Goal: Task Accomplishment & Management: Manage account settings

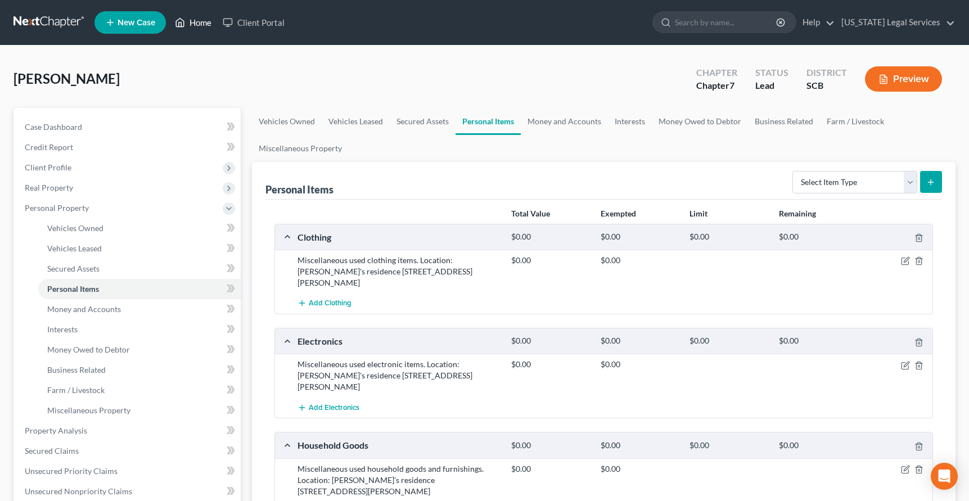
click at [200, 21] on link "Home" at bounding box center [193, 22] width 48 height 20
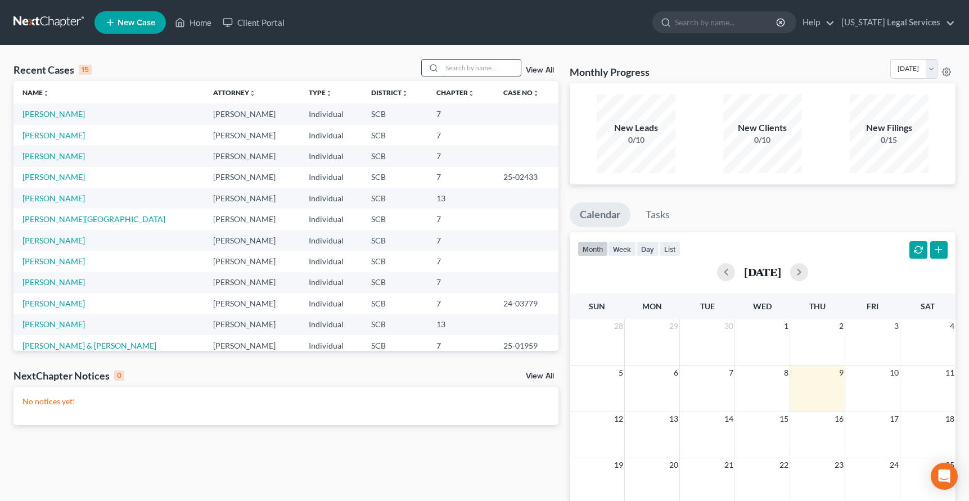
click at [463, 68] on input "search" at bounding box center [481, 68] width 79 height 16
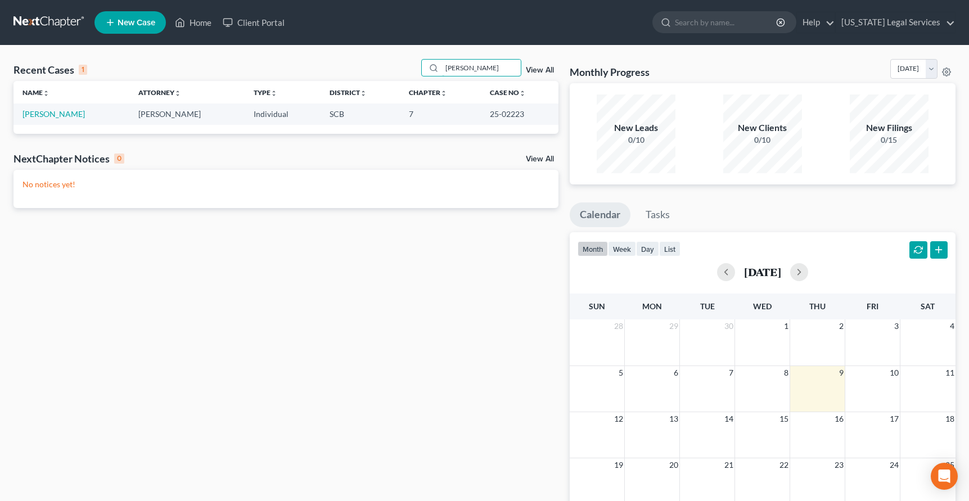
type input "[PERSON_NAME]"
click at [62, 119] on td "[PERSON_NAME]" at bounding box center [71, 113] width 116 height 21
click at [61, 118] on link "[PERSON_NAME]" at bounding box center [53, 114] width 62 height 10
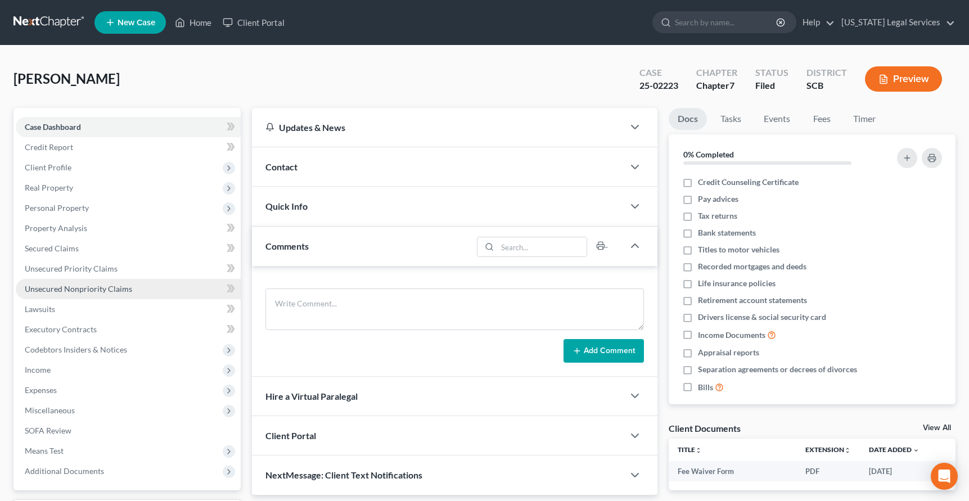
click at [90, 288] on span "Unsecured Nonpriority Claims" at bounding box center [78, 289] width 107 height 10
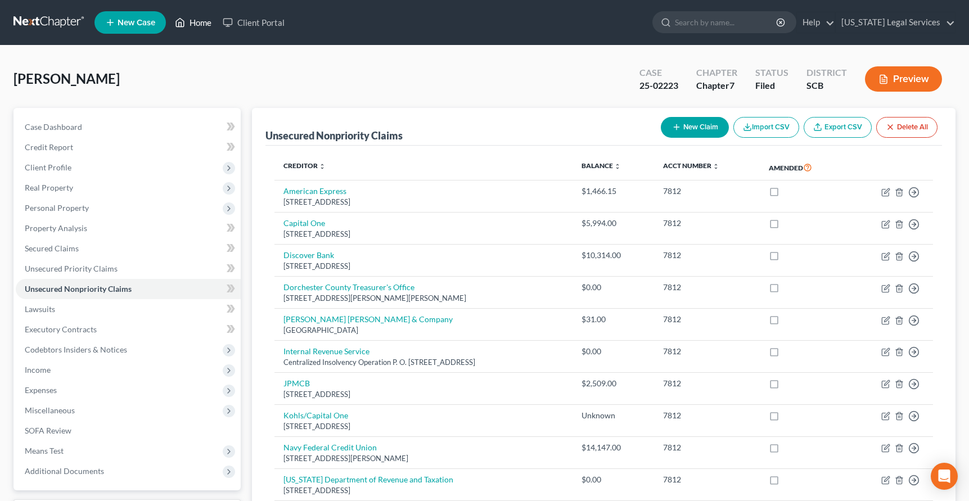
click at [200, 16] on link "Home" at bounding box center [193, 22] width 48 height 20
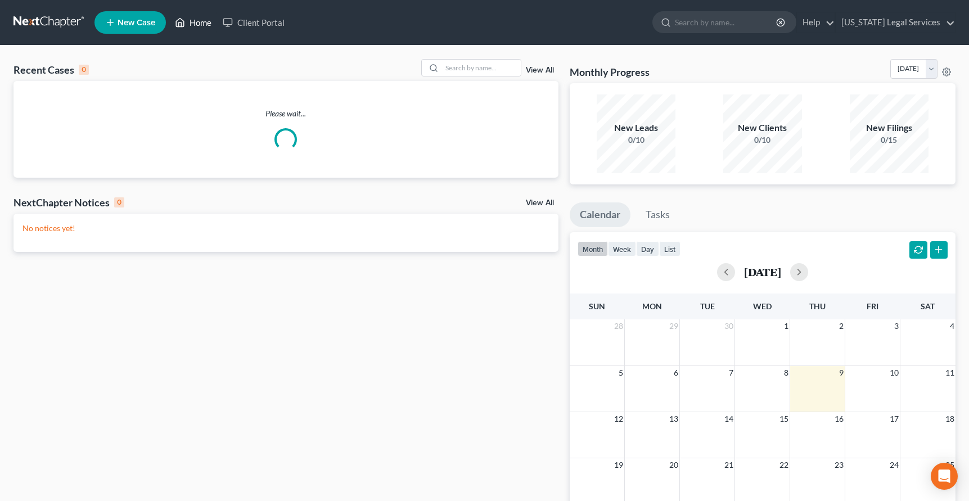
click at [200, 16] on link "Home" at bounding box center [193, 22] width 48 height 20
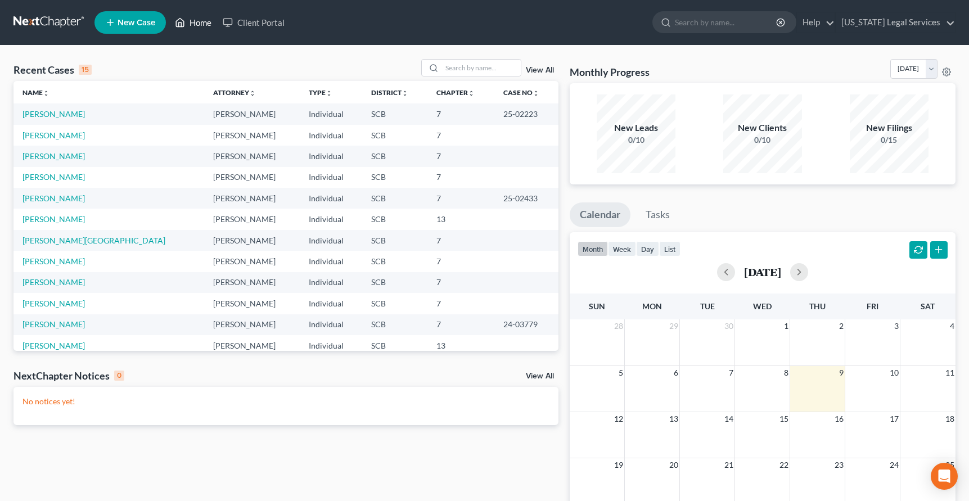
click at [202, 22] on link "Home" at bounding box center [193, 22] width 48 height 20
click at [202, 21] on link "Home" at bounding box center [193, 22] width 48 height 20
click at [190, 18] on link "Home" at bounding box center [193, 22] width 48 height 20
click at [200, 24] on link "Home" at bounding box center [193, 22] width 48 height 20
click at [197, 21] on link "Home" at bounding box center [193, 22] width 48 height 20
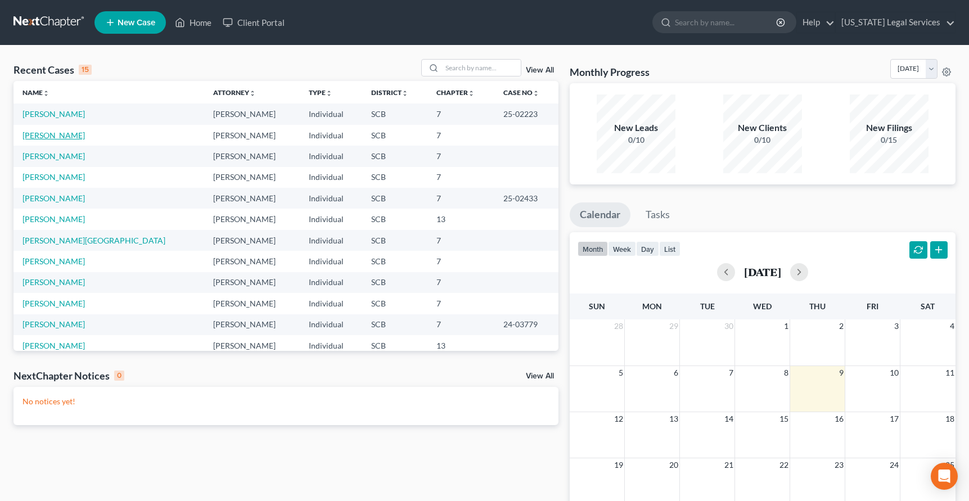
click at [44, 136] on link "[PERSON_NAME]" at bounding box center [53, 135] width 62 height 10
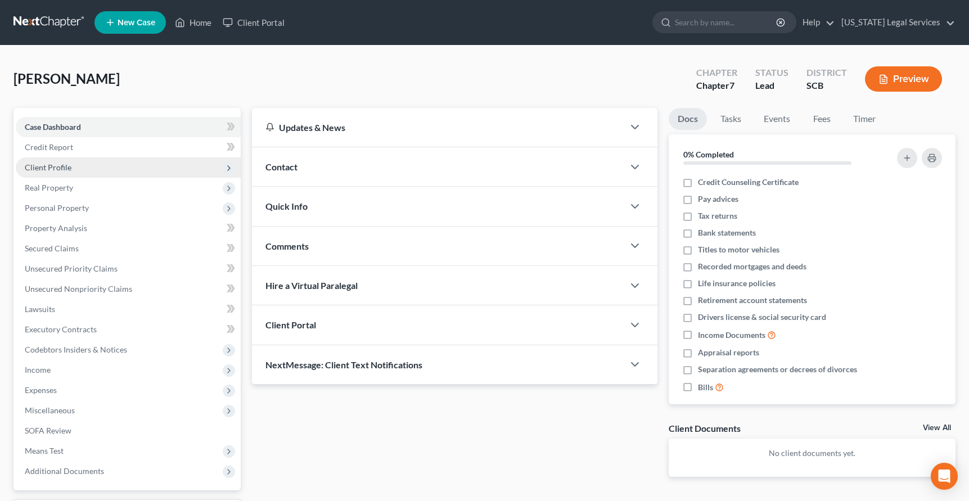
click at [56, 167] on span "Client Profile" at bounding box center [48, 168] width 47 height 10
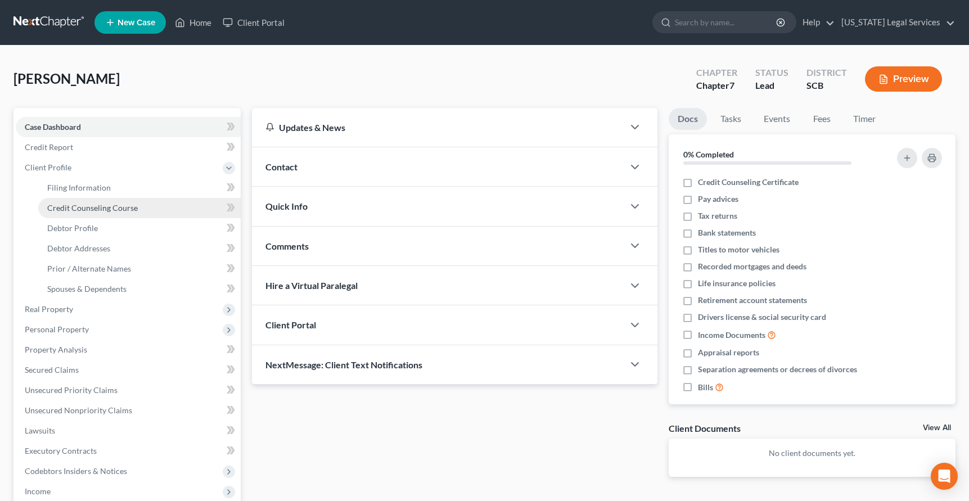
click at [65, 205] on span "Credit Counseling Course" at bounding box center [92, 208] width 91 height 10
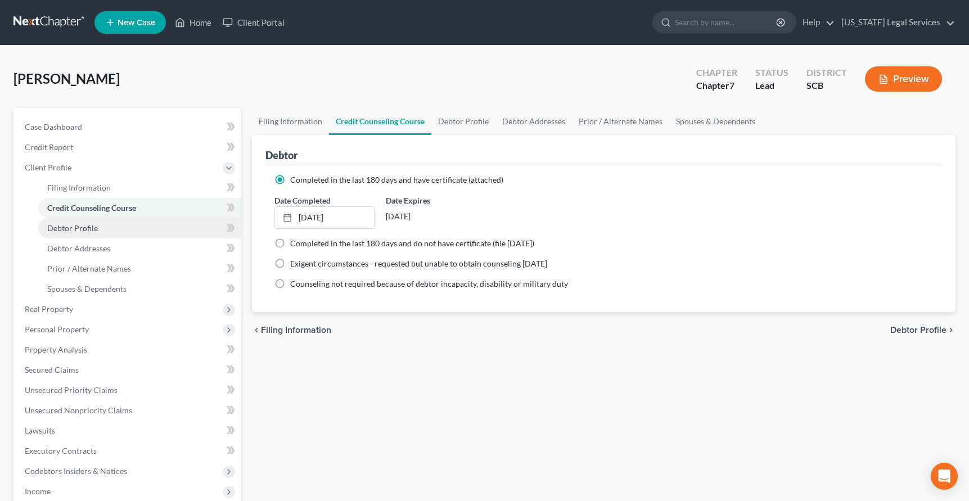
click at [74, 226] on span "Debtor Profile" at bounding box center [72, 228] width 51 height 10
select select "0"
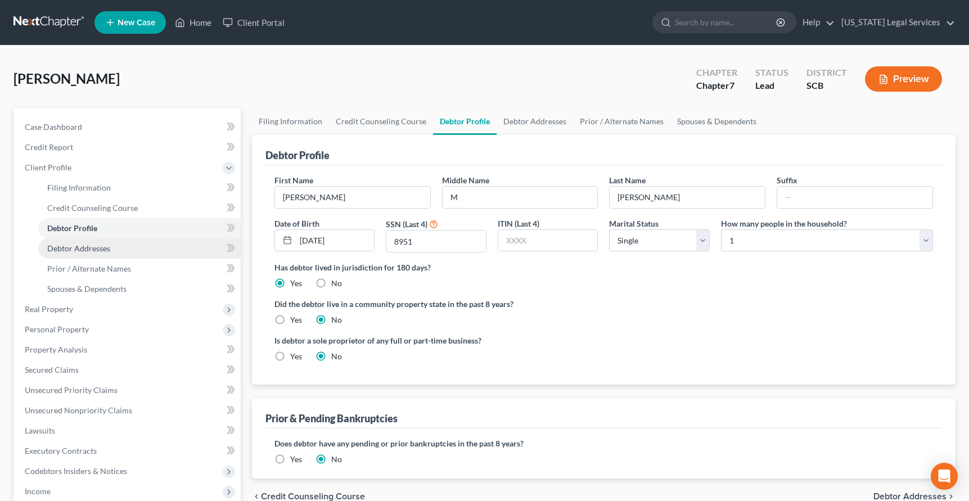
click at [67, 252] on span "Debtor Addresses" at bounding box center [78, 249] width 63 height 10
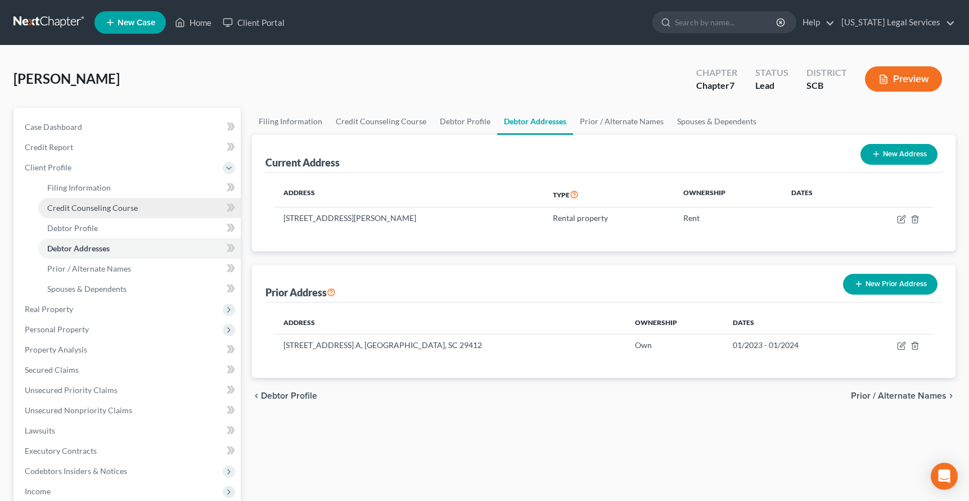
click at [75, 209] on span "Credit Counseling Course" at bounding box center [92, 208] width 91 height 10
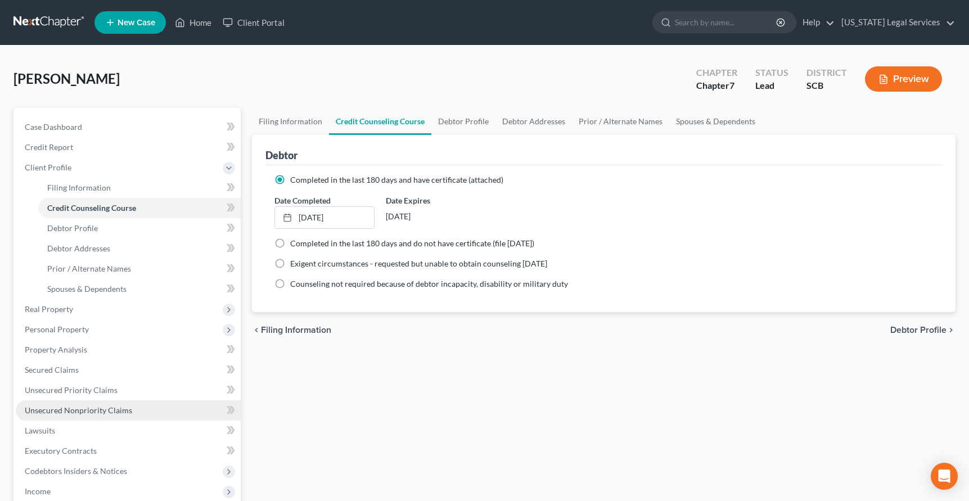
click at [85, 411] on span "Unsecured Nonpriority Claims" at bounding box center [78, 410] width 107 height 10
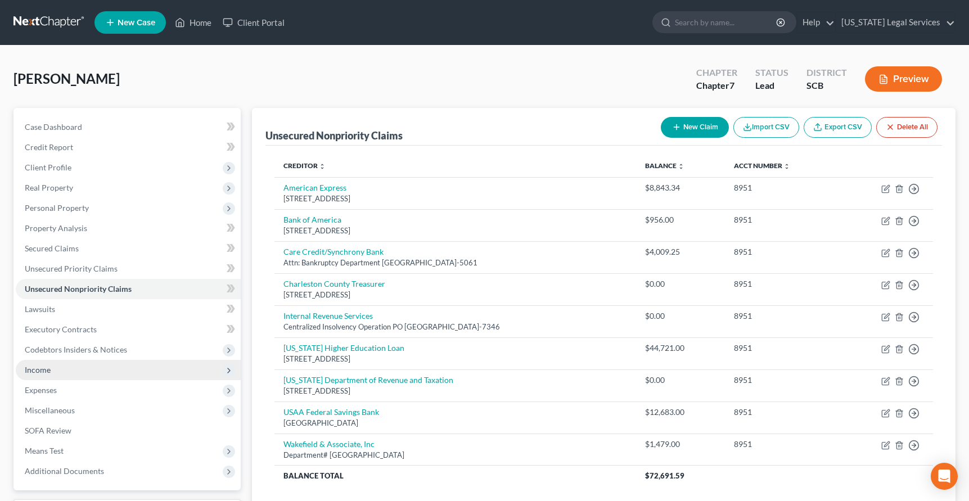
click at [47, 372] on span "Income" at bounding box center [38, 370] width 26 height 10
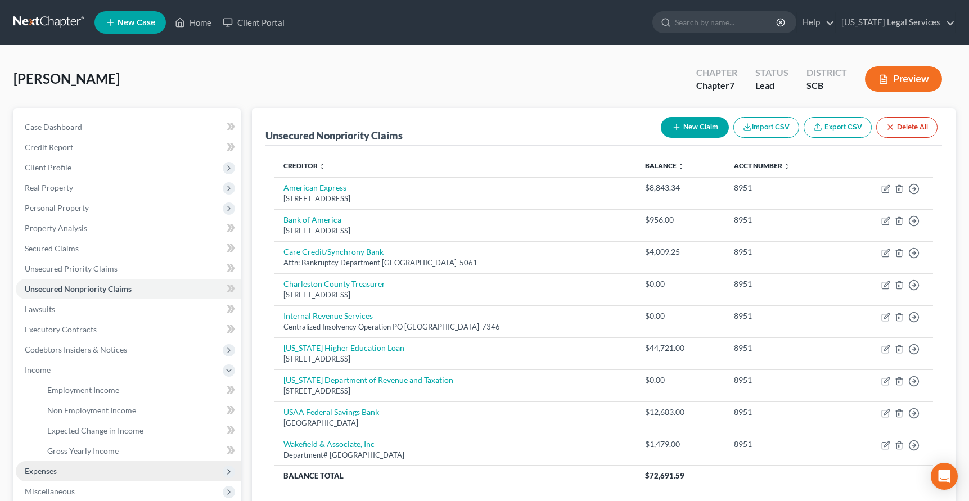
click at [45, 474] on span "Expenses" at bounding box center [41, 471] width 32 height 10
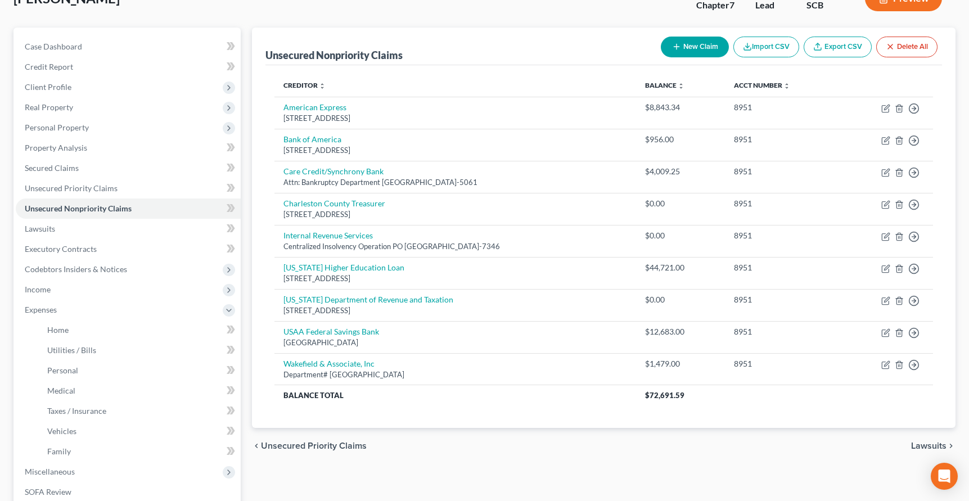
scroll to position [83, 0]
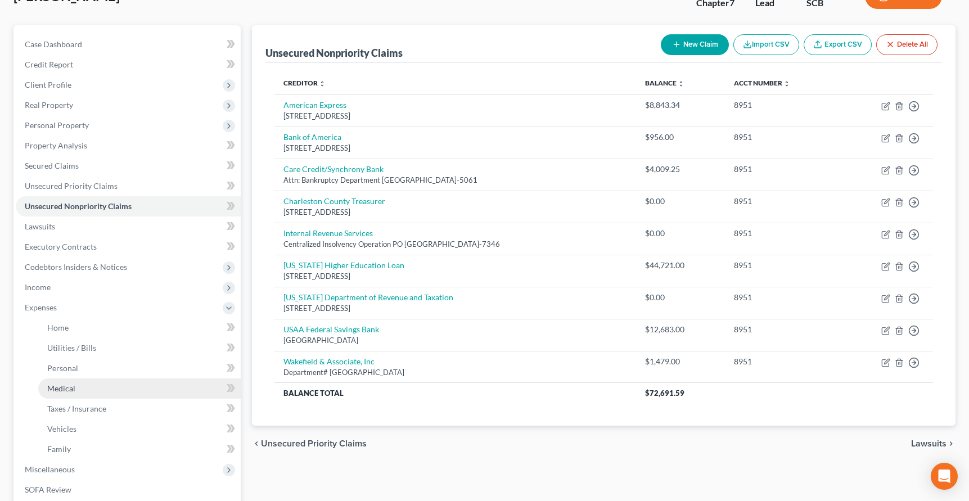
click at [72, 389] on span "Medical" at bounding box center [61, 389] width 28 height 10
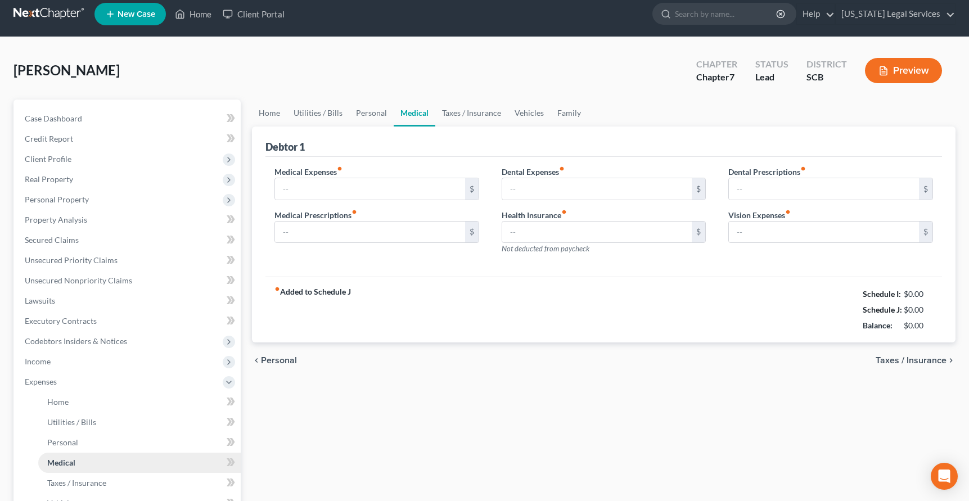
type input "62.00"
type input "0.00"
type input "62.00"
type input "0.00"
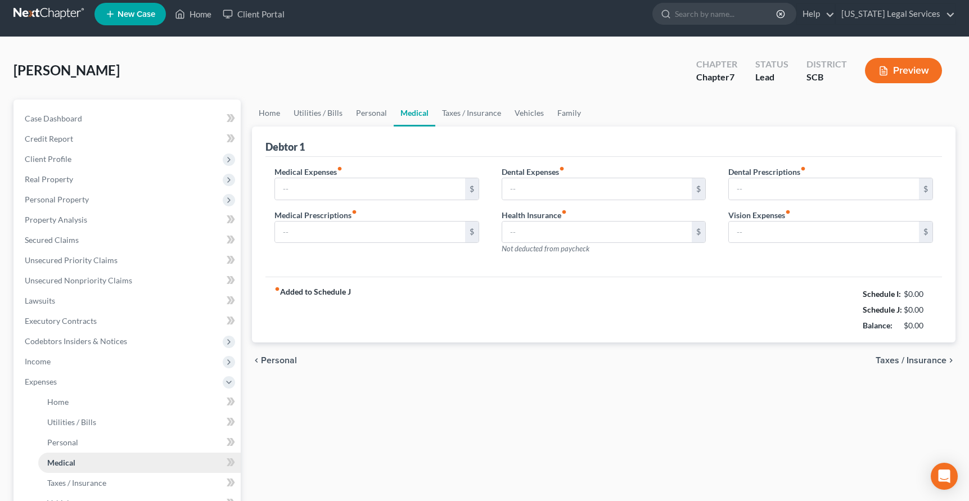
type input "0.00"
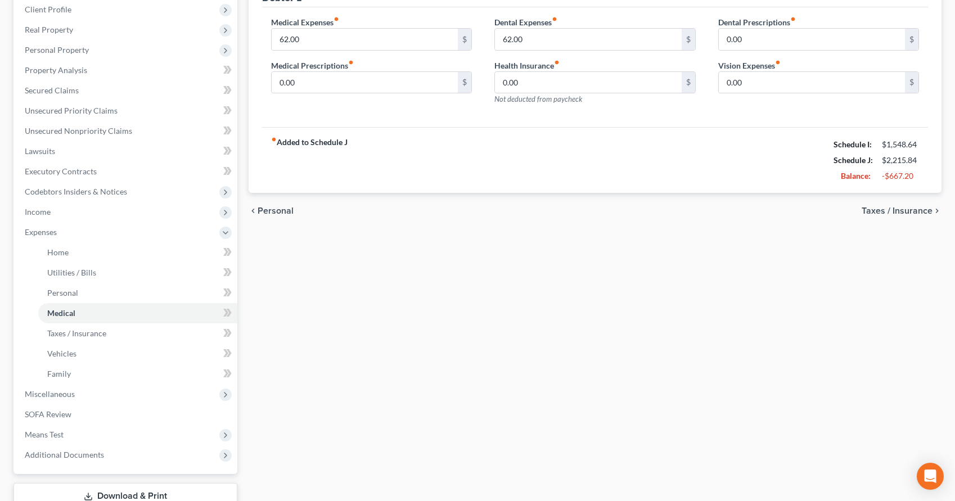
scroll to position [157, 0]
click at [37, 418] on span "SOFA Review" at bounding box center [48, 416] width 47 height 10
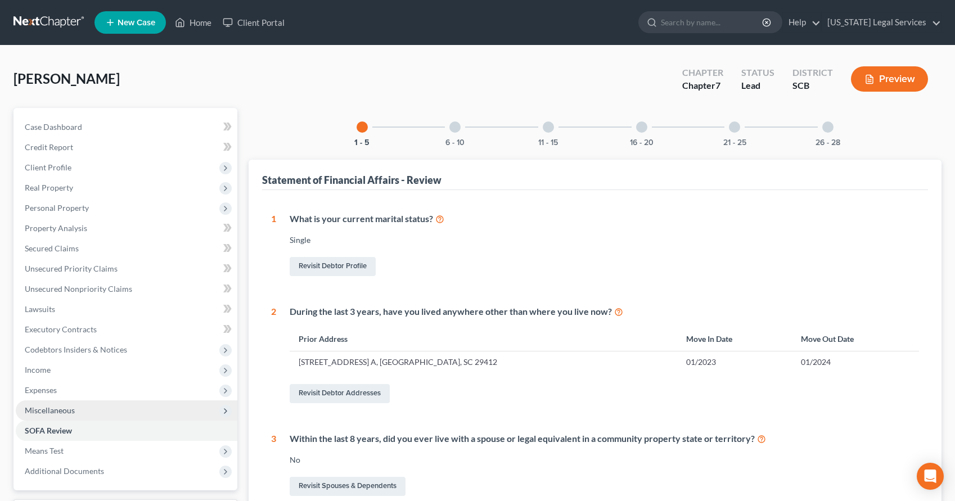
click at [43, 407] on span "Miscellaneous" at bounding box center [50, 410] width 50 height 10
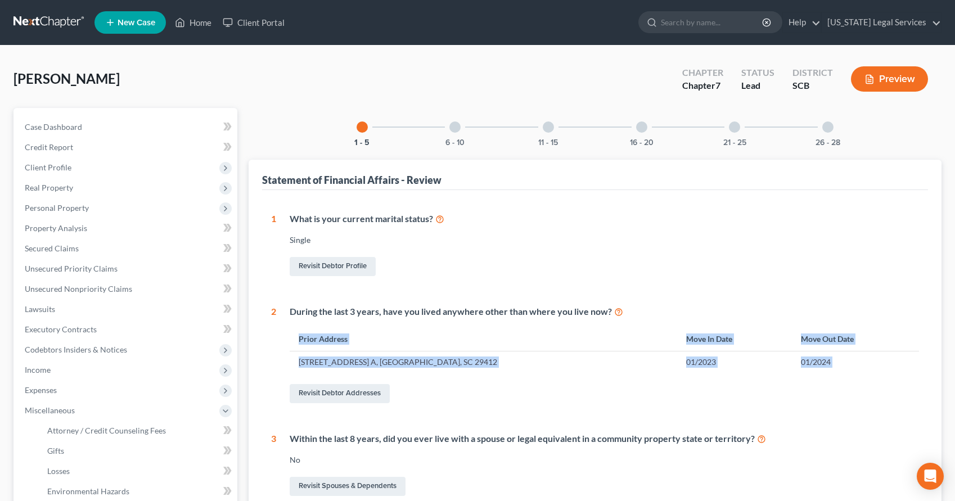
drag, startPoint x: 954, startPoint y: 281, endPoint x: 909, endPoint y: 365, distance: 95.3
click at [936, 387] on div "[PERSON_NAME] Upgraded Chapter Chapter 7 Status Lead District SCB Preview Petit…" at bounding box center [477, 442] width 955 height 793
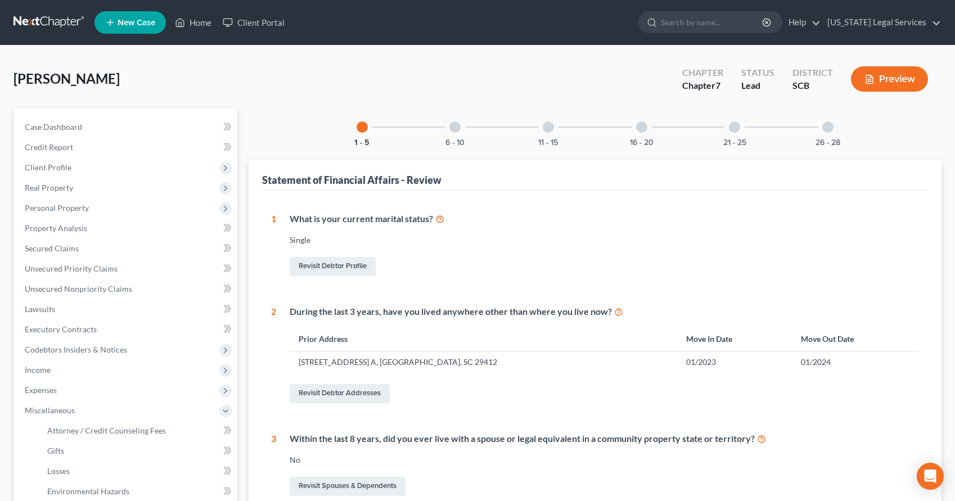
click at [404, 166] on div "Statement of Financial Affairs - Review" at bounding box center [595, 175] width 666 height 30
drag, startPoint x: 59, startPoint y: 205, endPoint x: 59, endPoint y: 213, distance: 7.3
click at [59, 214] on span "Personal Property" at bounding box center [127, 208] width 222 height 20
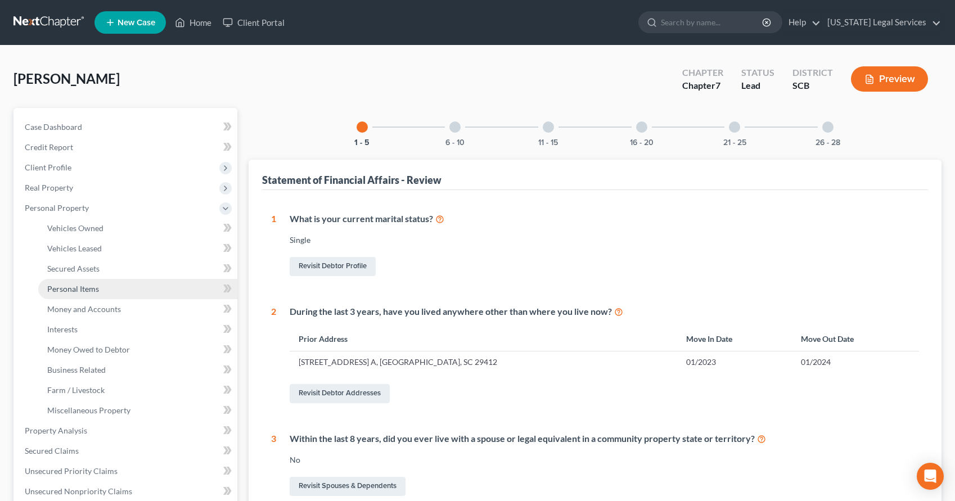
click at [80, 287] on span "Personal Items" at bounding box center [73, 289] width 52 height 10
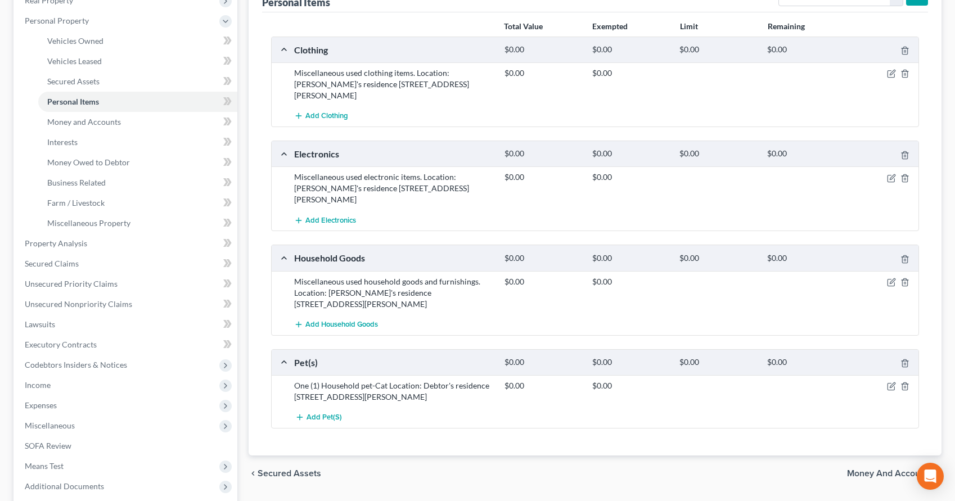
scroll to position [184, 0]
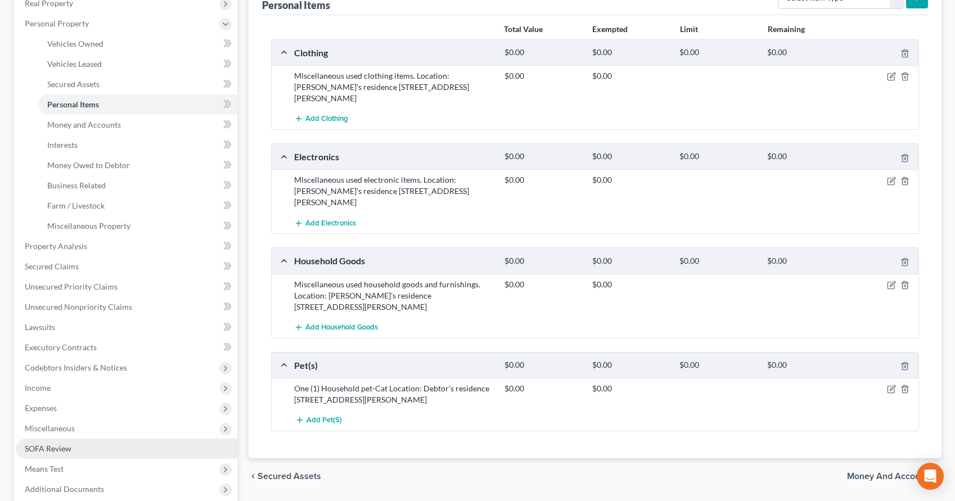
click at [54, 450] on span "SOFA Review" at bounding box center [48, 449] width 47 height 10
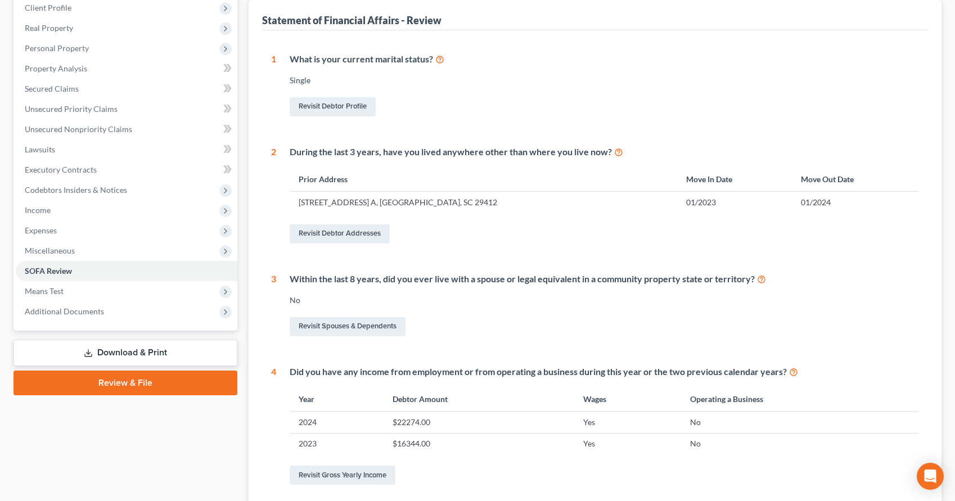
scroll to position [227, 0]
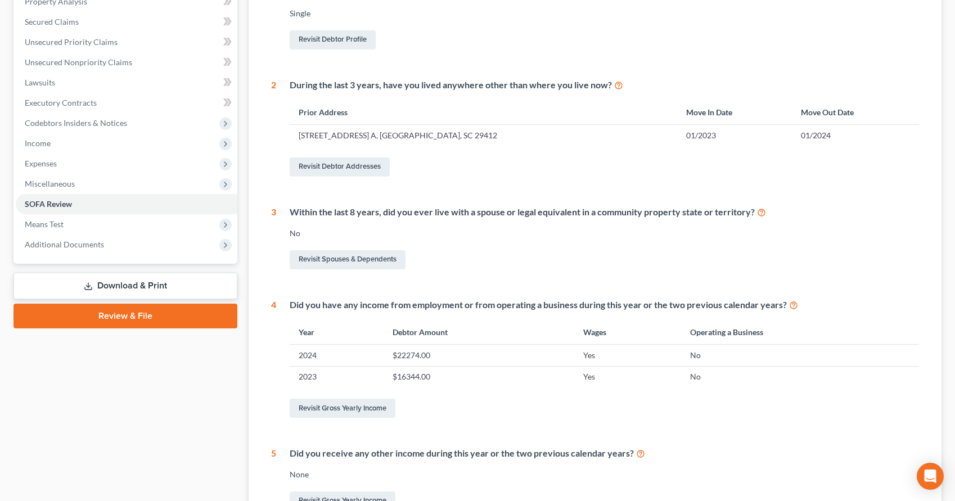
click at [93, 273] on div "Case Dashboard Payments Invoices Payments Payments Credit Report Client Profile" at bounding box center [125, 235] width 235 height 708
click at [125, 290] on link "Download & Print" at bounding box center [125, 286] width 224 height 26
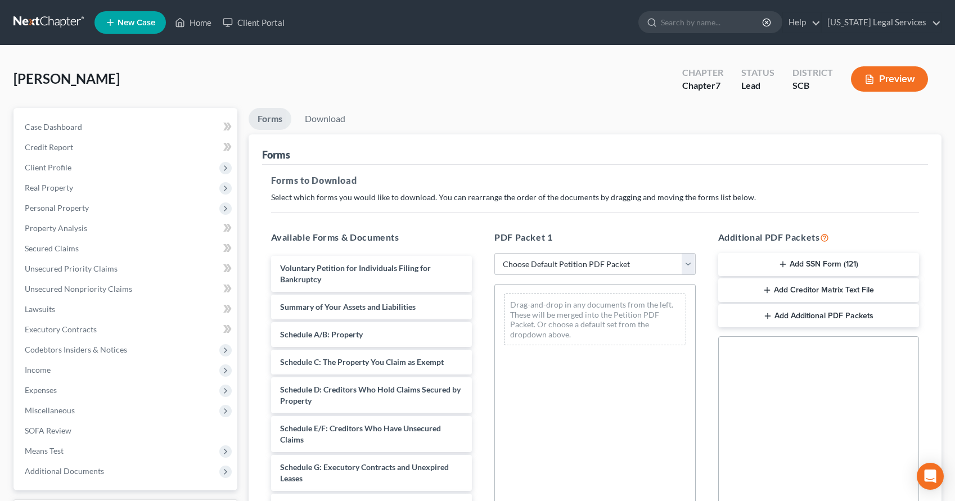
click at [689, 263] on select "Choose Default Petition PDF Packet Complete Bankruptcy Petition (all forms and …" at bounding box center [594, 264] width 201 height 22
select select "0"
click at [498, 253] on select "Choose Default Petition PDF Packet Complete Bankruptcy Petition (all forms and …" at bounding box center [594, 264] width 201 height 22
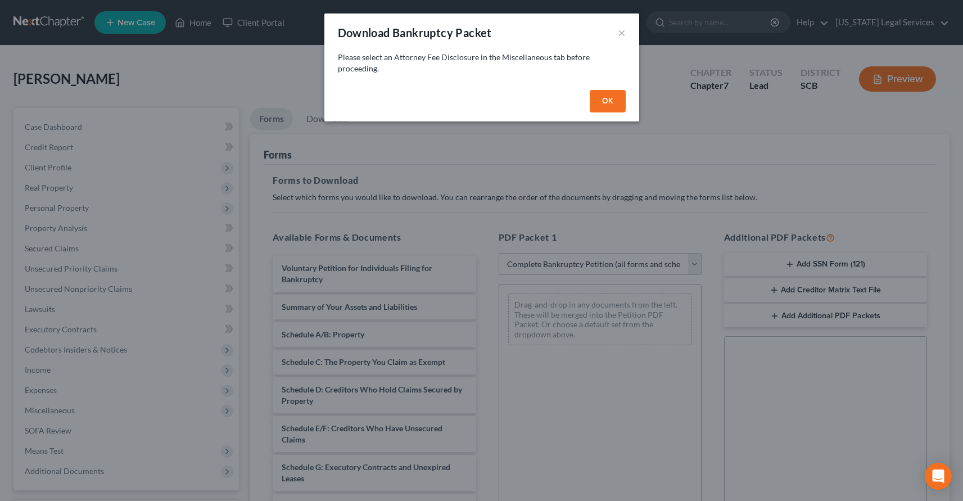
click at [607, 97] on button "OK" at bounding box center [608, 101] width 36 height 22
select select
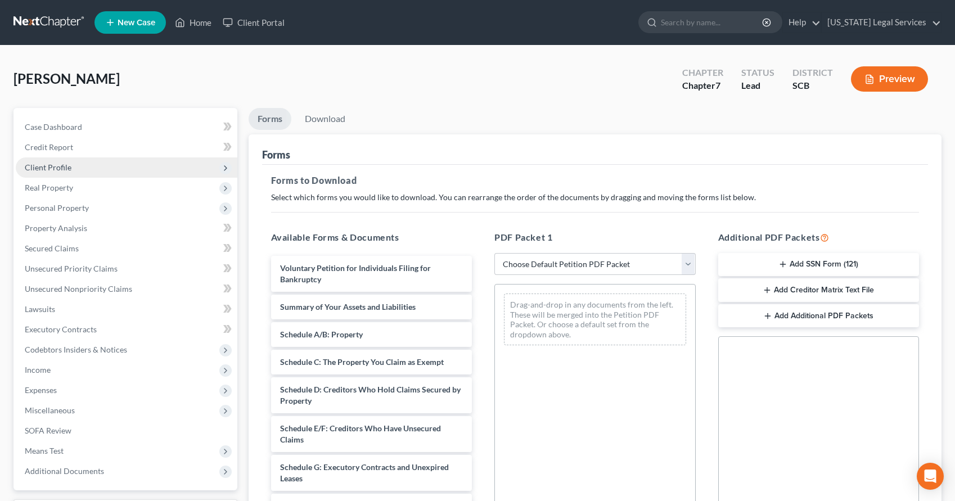
click at [46, 165] on span "Client Profile" at bounding box center [48, 168] width 47 height 10
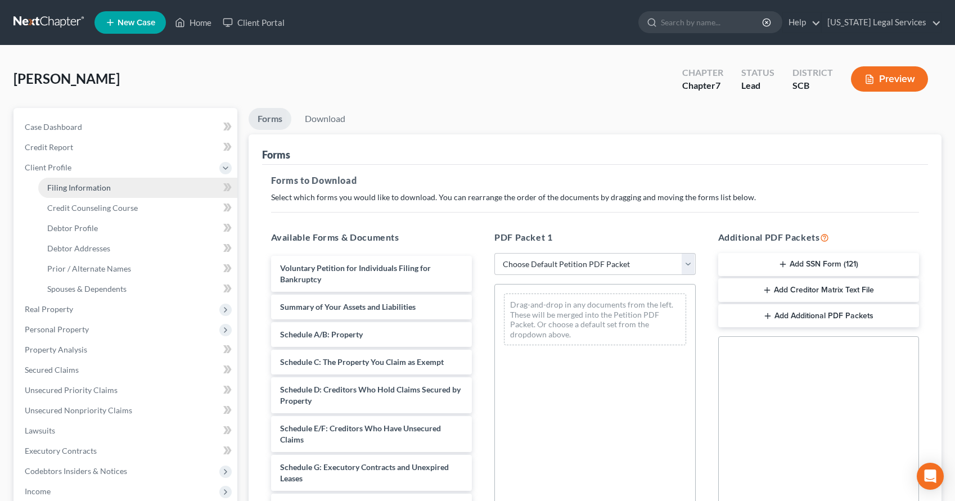
click at [74, 185] on span "Filing Information" at bounding box center [79, 188] width 64 height 10
select select "1"
select select "0"
select select "72"
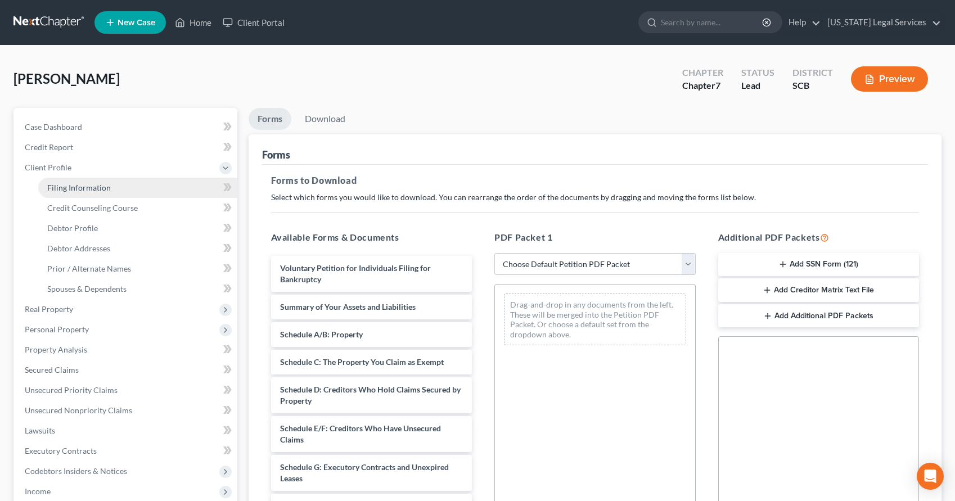
select select "2"
select select "0"
select select "42"
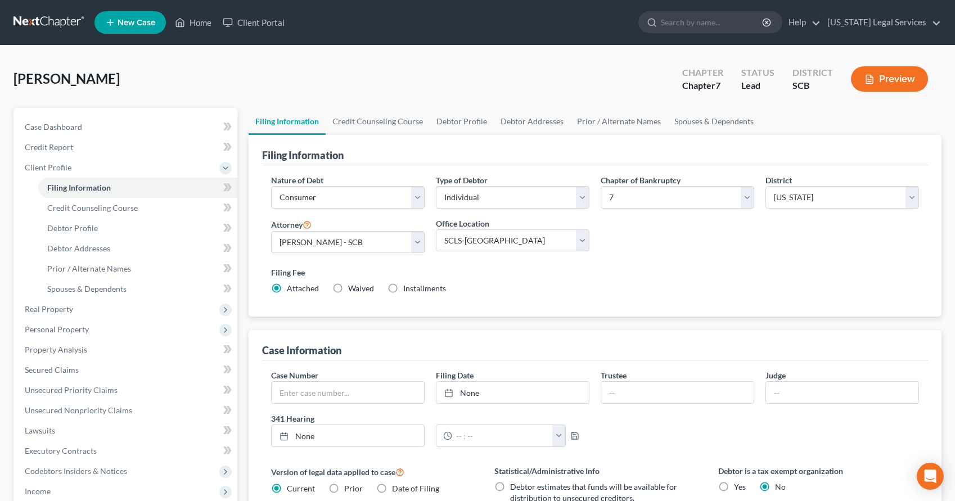
click at [533, 317] on div "Filing Information Nature of Debt Select Business Consumer Other Nature of Busi…" at bounding box center [595, 404] width 693 height 539
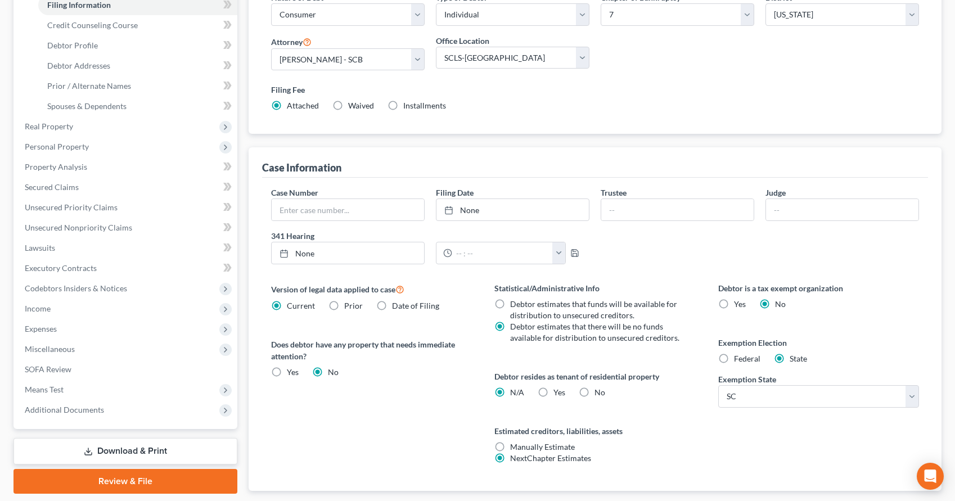
scroll to position [190, 0]
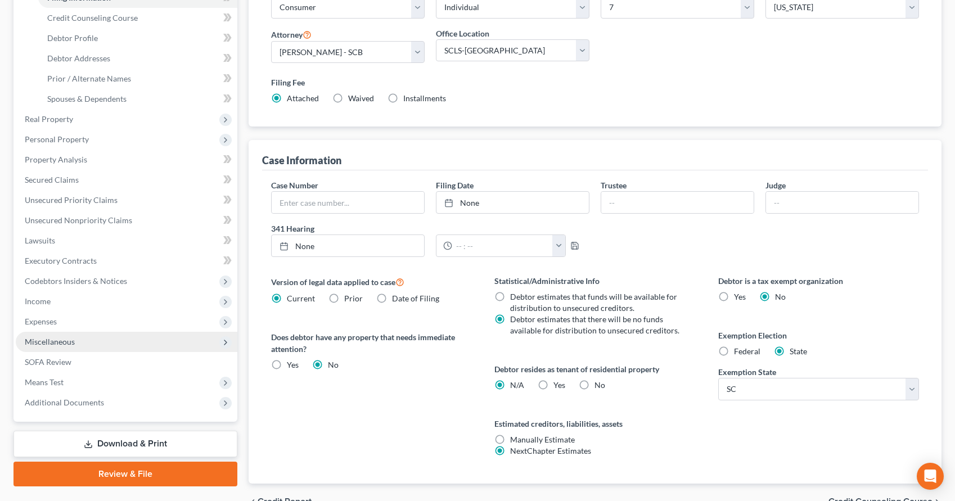
click at [41, 341] on span "Miscellaneous" at bounding box center [50, 342] width 50 height 10
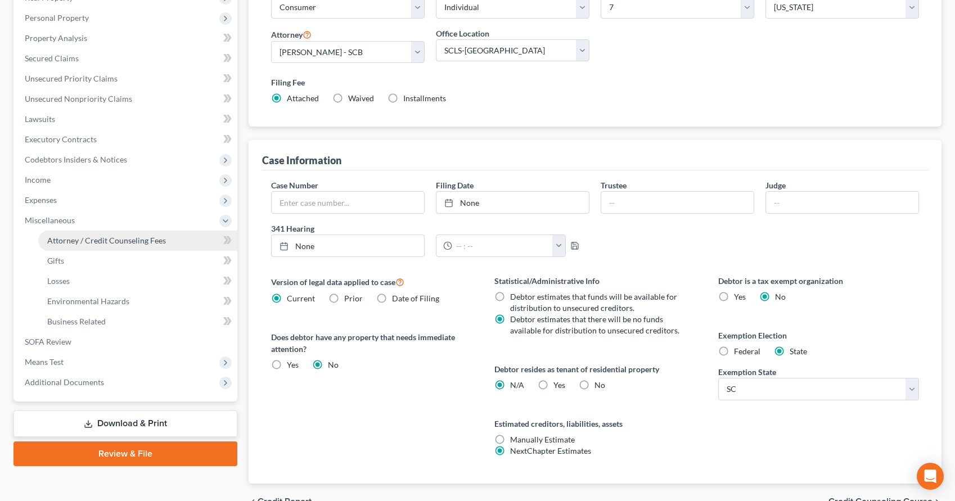
click at [115, 239] on span "Attorney / Credit Counseling Fees" at bounding box center [106, 241] width 119 height 10
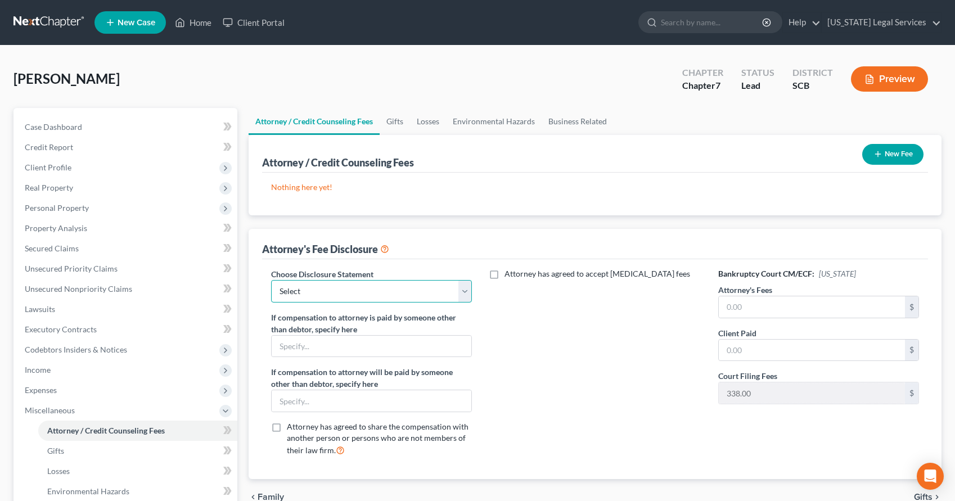
click at [462, 294] on select "Select Attorney" at bounding box center [371, 291] width 201 height 22
click at [271, 280] on select "Select Attorney" at bounding box center [371, 291] width 201 height 22
click at [449, 301] on select "Select Attorney" at bounding box center [371, 291] width 201 height 22
click at [458, 291] on select "Select Attorney" at bounding box center [371, 291] width 201 height 22
click at [466, 290] on select "Select Attorney" at bounding box center [371, 291] width 201 height 22
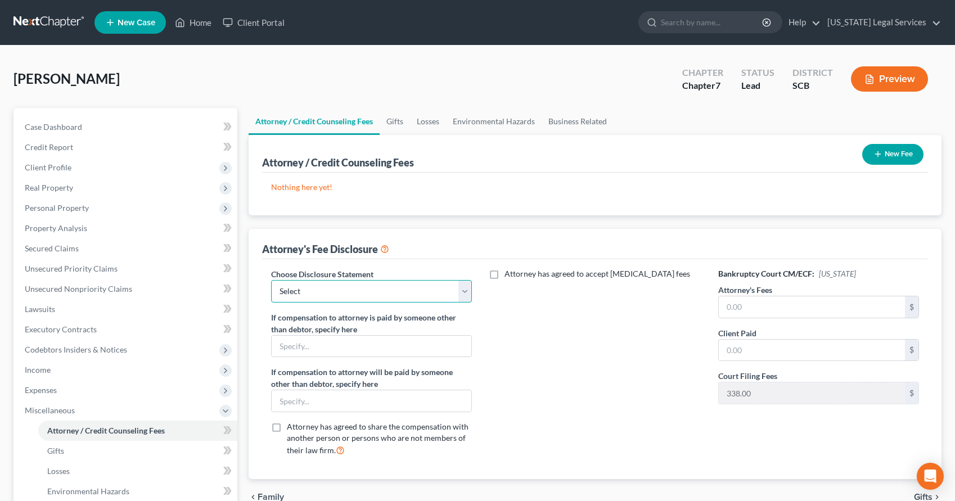
select select "0"
click at [271, 280] on select "Select Attorney" at bounding box center [371, 291] width 201 height 22
click at [299, 347] on input "text" at bounding box center [372, 346] width 200 height 21
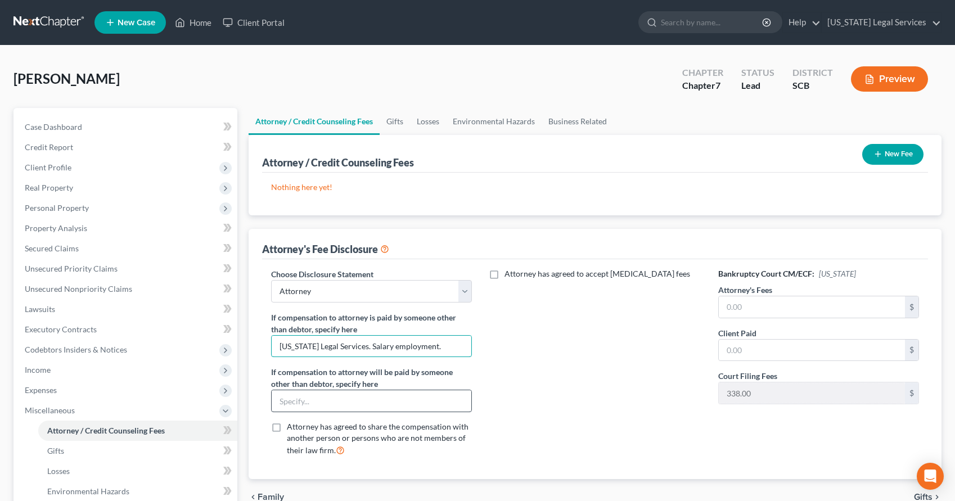
type input "[US_STATE] Legal Services. Salary employment."
click at [285, 401] on input "text" at bounding box center [372, 400] width 200 height 21
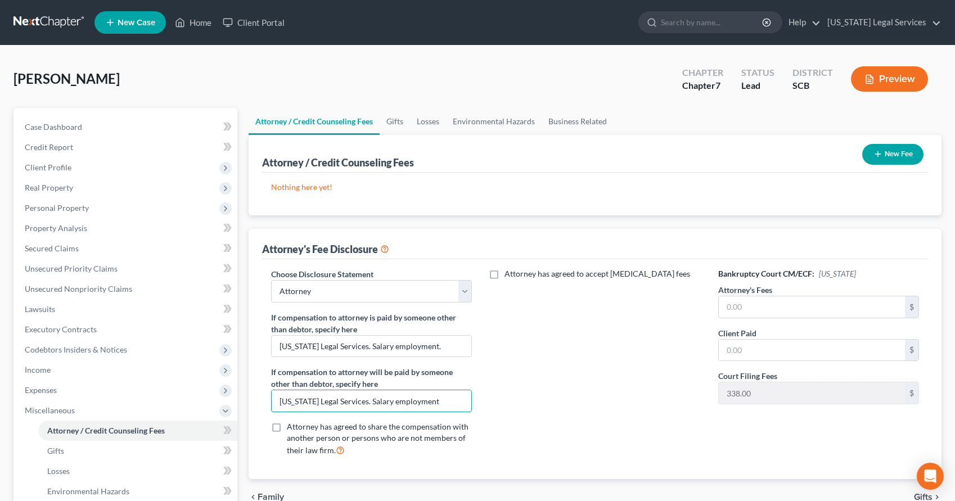
type input "[US_STATE] Legal Services. Salary employment"
click at [752, 282] on div "Bankruptcy Court CM/ECF: [US_STATE] Attorney's Fees $ Client Paid $ Court Filin…" at bounding box center [819, 366] width 224 height 197
click at [732, 316] on input "text" at bounding box center [812, 306] width 187 height 21
type input "0.00"
click at [739, 355] on input "text" at bounding box center [812, 350] width 187 height 21
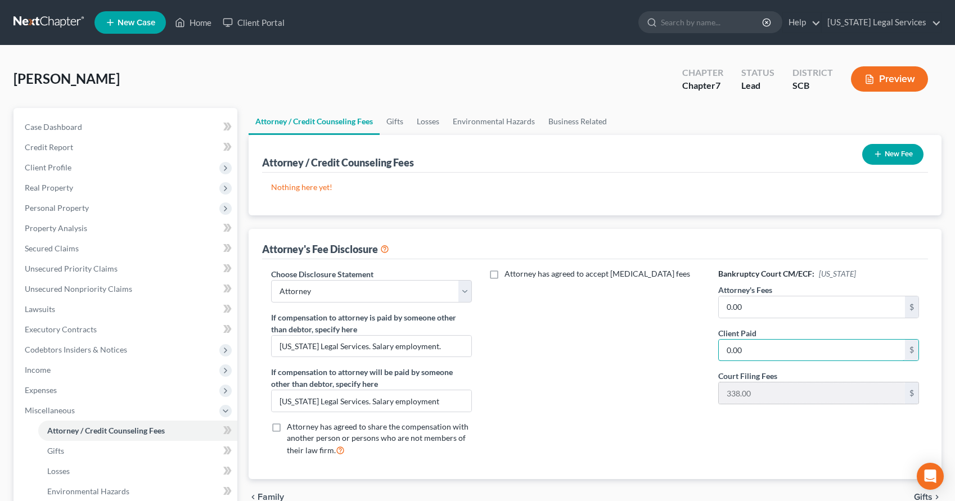
type input "0.00"
click at [770, 404] on div "338.00 $" at bounding box center [818, 393] width 201 height 22
drag, startPoint x: 793, startPoint y: 453, endPoint x: 820, endPoint y: 444, distance: 28.5
click at [795, 450] on div "Bankruptcy Court CM/ECF: [US_STATE] Attorney's Fees 0.00 $ Client Paid 0.00 $ C…" at bounding box center [819, 366] width 224 height 197
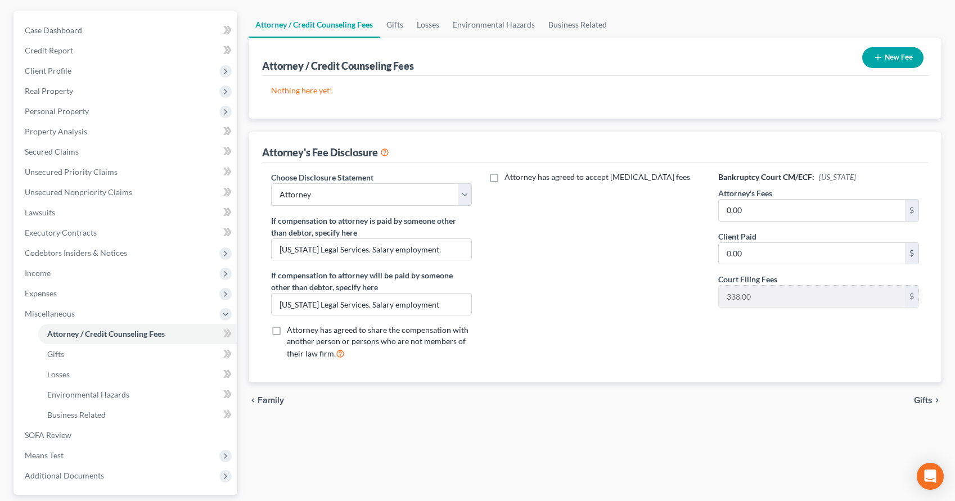
click at [919, 399] on span "Gifts" at bounding box center [923, 400] width 19 height 9
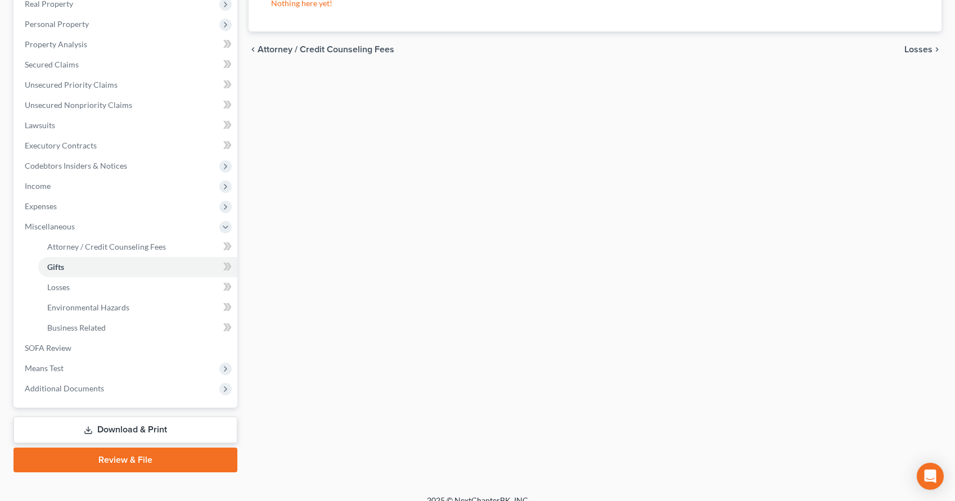
scroll to position [186, 0]
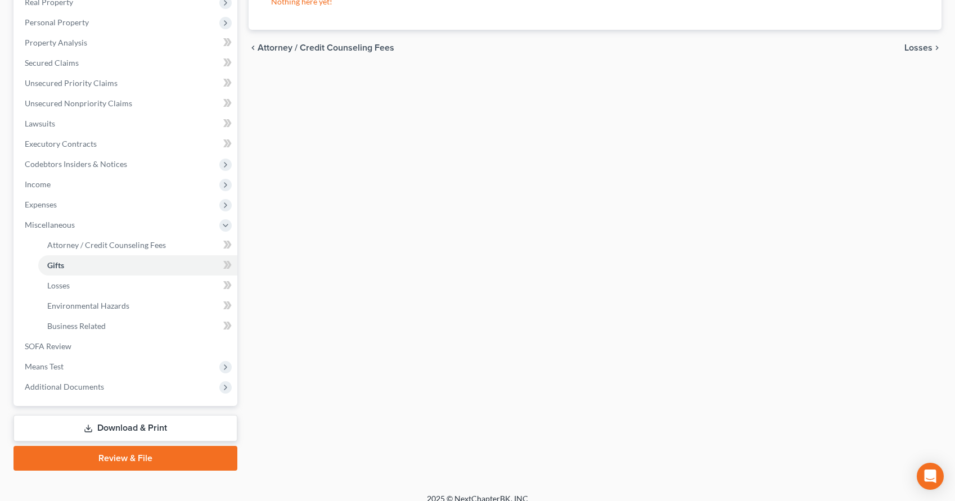
click at [103, 425] on link "Download & Print" at bounding box center [125, 428] width 224 height 26
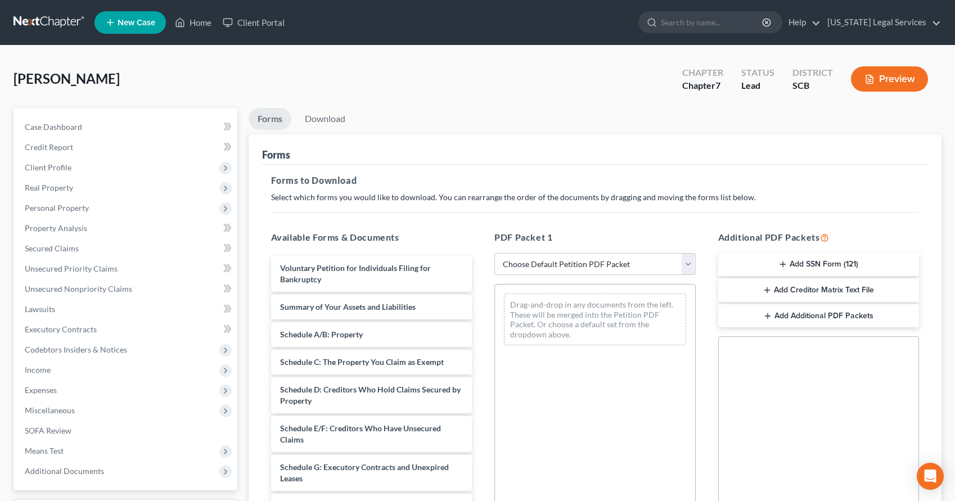
click at [688, 251] on div "PDF Packet 1 Choose Default Petition PDF Packet Complete Bankruptcy Petition (a…" at bounding box center [595, 412] width 224 height 381
click at [683, 259] on select "Choose Default Petition PDF Packet Complete Bankruptcy Petition (all forms and …" at bounding box center [594, 264] width 201 height 22
select select "0"
click at [494, 253] on select "Choose Default Petition PDF Packet Complete Bankruptcy Petition (all forms and …" at bounding box center [594, 264] width 201 height 22
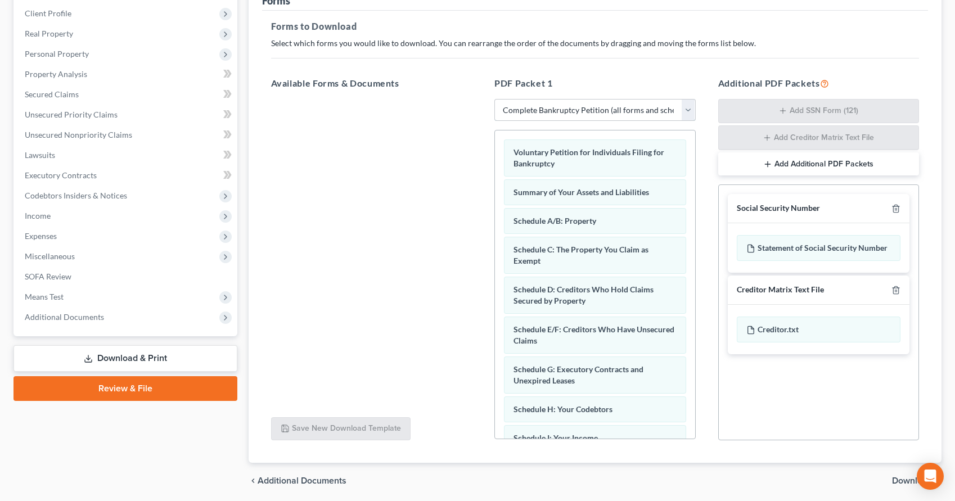
scroll to position [195, 0]
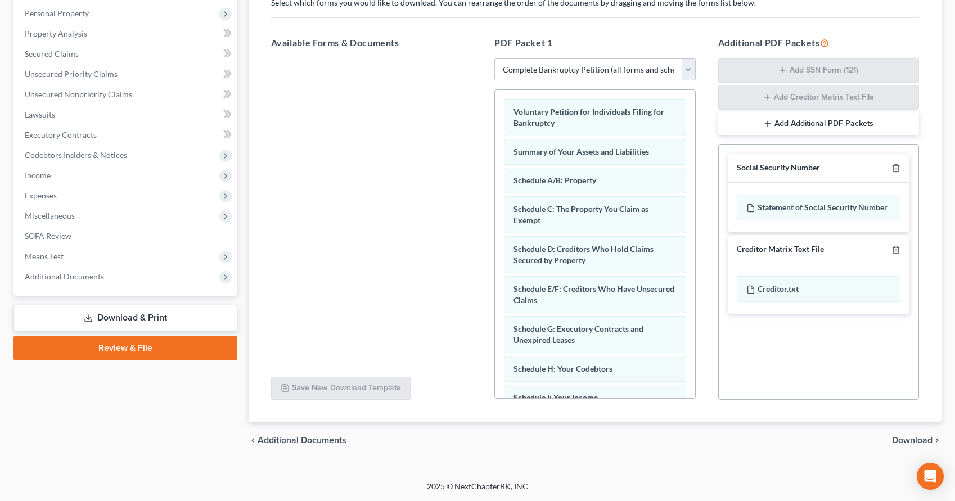
click at [909, 440] on span "Download" at bounding box center [912, 440] width 40 height 9
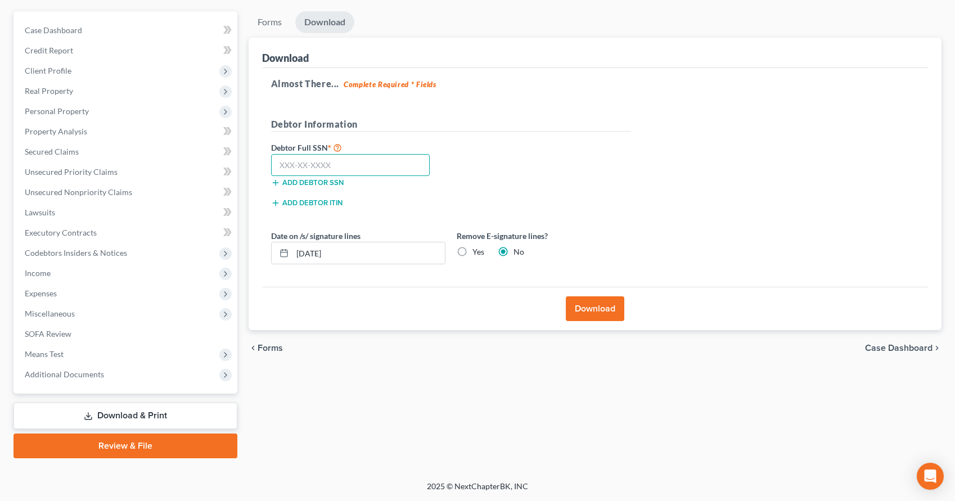
click at [303, 166] on input "text" at bounding box center [350, 165] width 159 height 22
type input "534-25-8951"
click at [591, 310] on button "Download" at bounding box center [595, 308] width 58 height 25
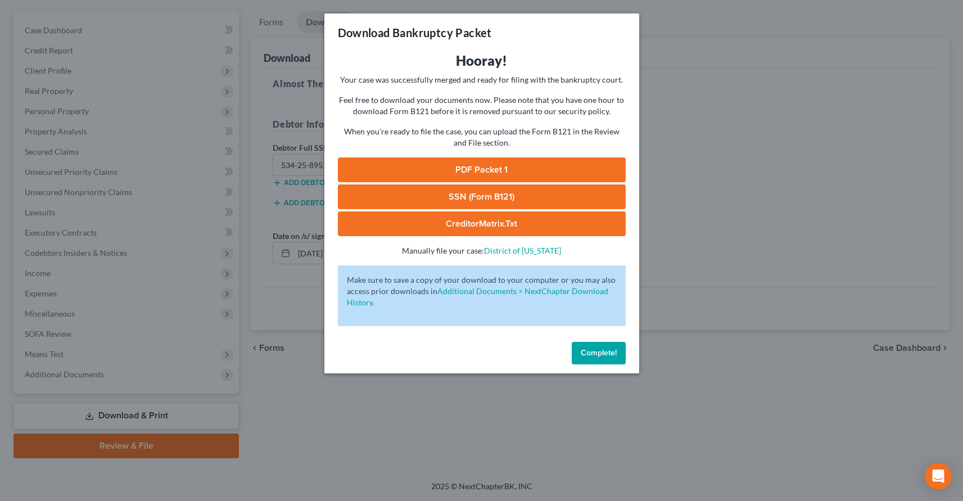
click at [588, 356] on span "Complete!" at bounding box center [599, 353] width 36 height 10
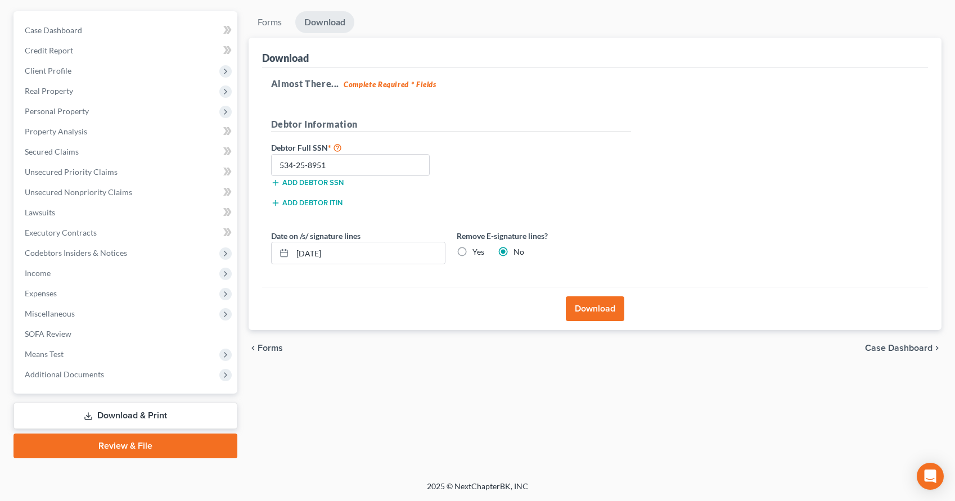
click at [120, 413] on link "Download & Print" at bounding box center [125, 416] width 224 height 26
click at [61, 378] on span "Additional Documents" at bounding box center [64, 374] width 79 height 10
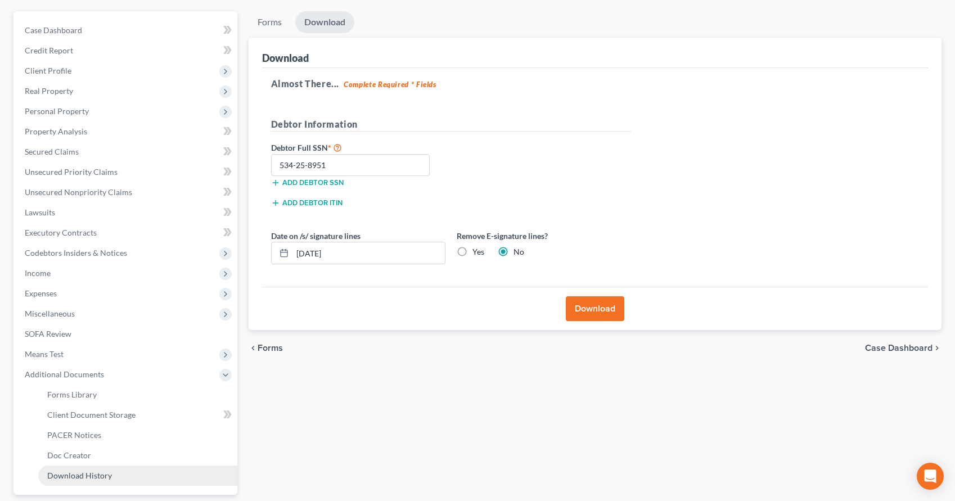
click at [70, 472] on span "Download History" at bounding box center [79, 476] width 65 height 10
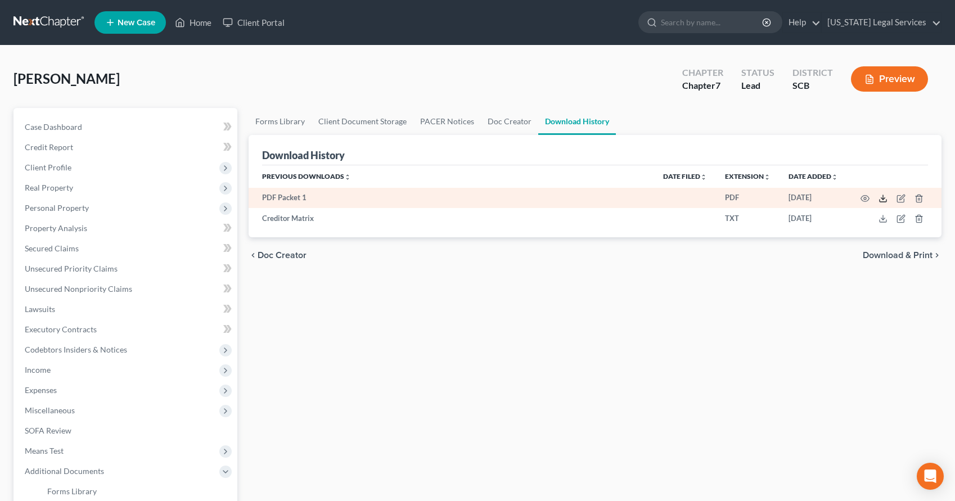
click at [884, 199] on polyline at bounding box center [883, 199] width 4 height 2
